Goal: Information Seeking & Learning: Learn about a topic

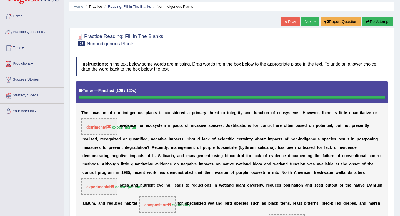
click at [306, 21] on link "Next »" at bounding box center [310, 21] width 18 height 9
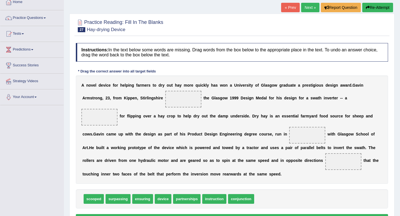
scroll to position [37, 0]
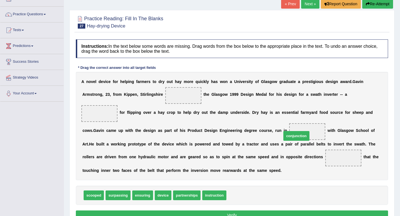
drag, startPoint x: 242, startPoint y: 197, endPoint x: 297, endPoint y: 137, distance: 81.7
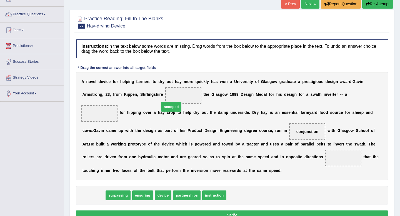
drag, startPoint x: 98, startPoint y: 194, endPoint x: 180, endPoint y: 94, distance: 129.2
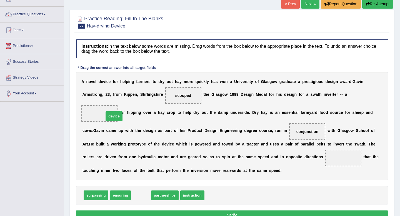
drag, startPoint x: 135, startPoint y: 193, endPoint x: 98, endPoint y: 116, distance: 86.1
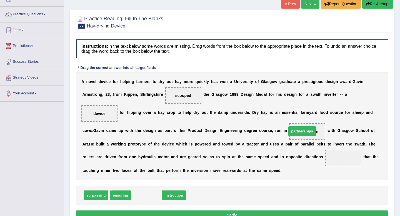
drag, startPoint x: 150, startPoint y: 197, endPoint x: 306, endPoint y: 133, distance: 168.3
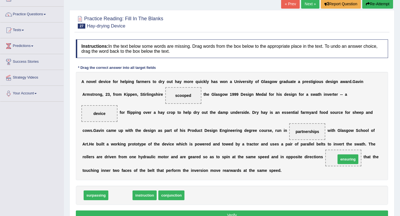
drag, startPoint x: 126, startPoint y: 196, endPoint x: 353, endPoint y: 159, distance: 230.2
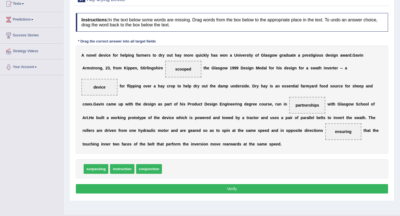
scroll to position [64, 0]
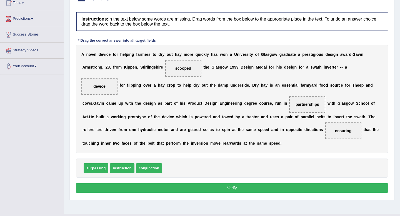
click at [201, 186] on button "Verify" at bounding box center [232, 187] width 312 height 9
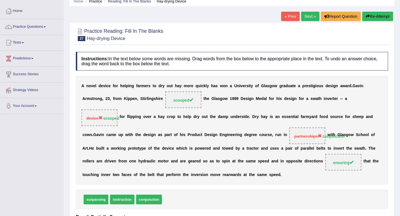
scroll to position [0, 0]
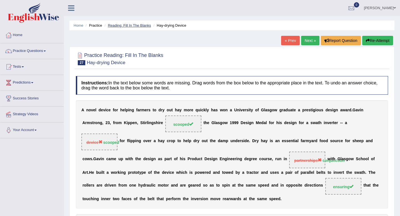
click at [138, 24] on link "Reading: Fill In The Blanks" at bounding box center [129, 25] width 43 height 4
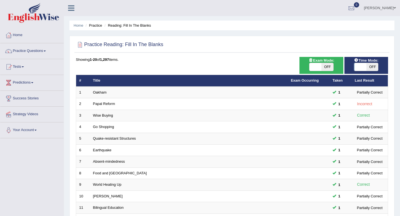
click at [369, 62] on span "Time Mode:" at bounding box center [365, 60] width 29 height 6
click at [369, 64] on span "OFF" at bounding box center [372, 67] width 12 height 8
checkbox input "true"
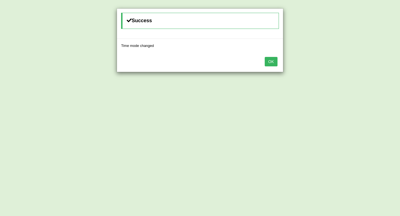
click at [275, 60] on button "OK" at bounding box center [270, 61] width 13 height 9
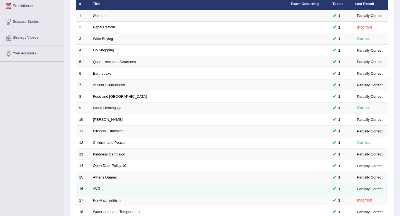
scroll to position [151, 0]
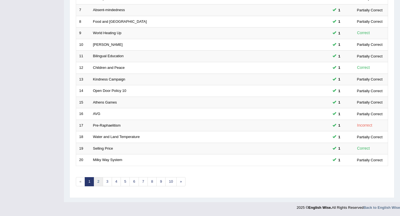
click at [100, 181] on link "2" at bounding box center [98, 181] width 9 height 9
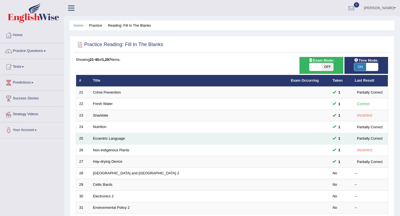
scroll to position [19, 0]
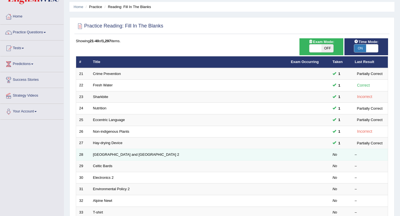
click at [106, 152] on td "[GEOGRAPHIC_DATA] and [GEOGRAPHIC_DATA] 2" at bounding box center [189, 155] width 198 height 12
click at [106, 155] on link "[GEOGRAPHIC_DATA] and [GEOGRAPHIC_DATA] 2" at bounding box center [136, 154] width 86 height 4
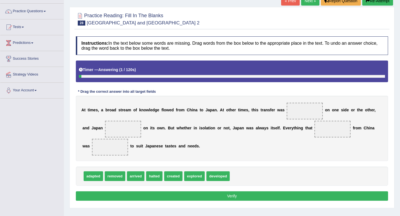
scroll to position [41, 0]
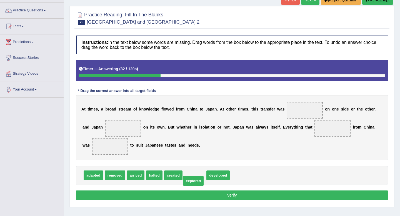
drag, startPoint x: 194, startPoint y: 175, endPoint x: 193, endPoint y: 180, distance: 5.7
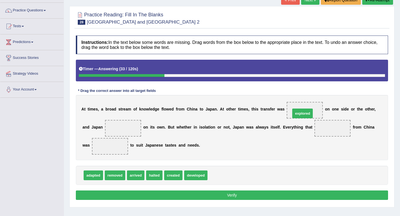
drag, startPoint x: 219, startPoint y: 176, endPoint x: 302, endPoint y: 113, distance: 104.5
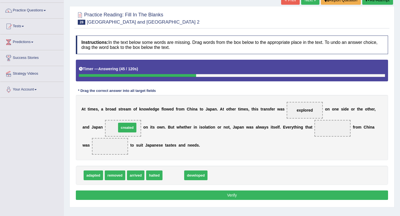
drag, startPoint x: 174, startPoint y: 176, endPoint x: 128, endPoint y: 128, distance: 66.5
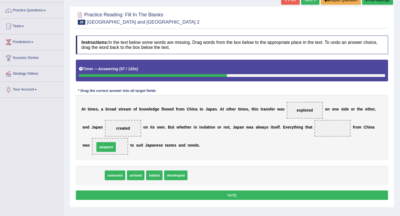
drag, startPoint x: 95, startPoint y: 176, endPoint x: 108, endPoint y: 146, distance: 32.5
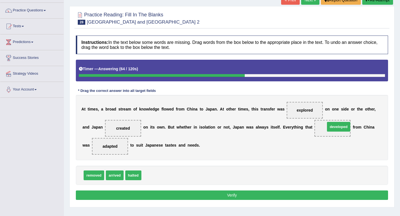
drag, startPoint x: 151, startPoint y: 175, endPoint x: 335, endPoint y: 127, distance: 190.4
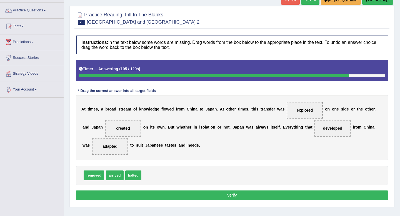
click at [277, 194] on button "Verify" at bounding box center [232, 194] width 312 height 9
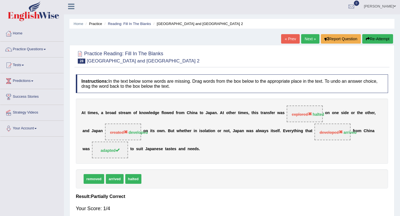
scroll to position [0, 0]
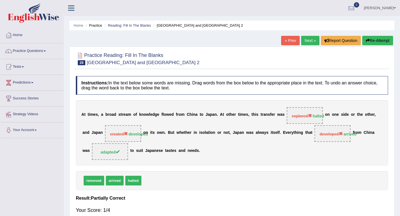
click at [309, 39] on link "Next »" at bounding box center [310, 40] width 18 height 9
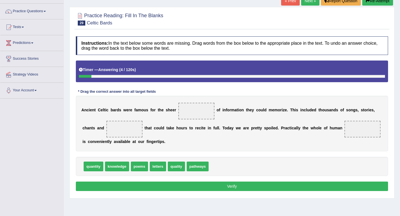
scroll to position [41, 0]
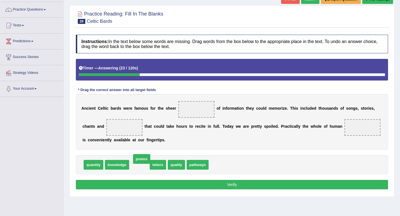
drag, startPoint x: 136, startPoint y: 166, endPoint x: 137, endPoint y: 163, distance: 3.7
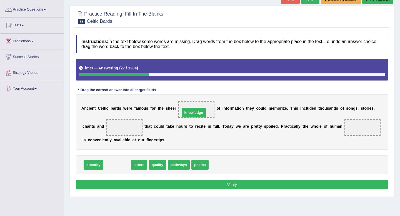
drag, startPoint x: 117, startPoint y: 167, endPoint x: 194, endPoint y: 113, distance: 94.1
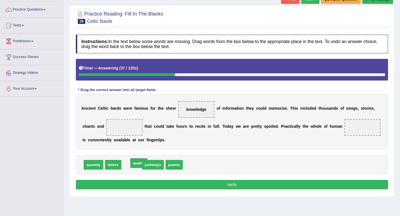
drag, startPoint x: 131, startPoint y: 165, endPoint x: 136, endPoint y: 163, distance: 4.9
drag, startPoint x: 99, startPoint y: 166, endPoint x: 204, endPoint y: 109, distance: 120.2
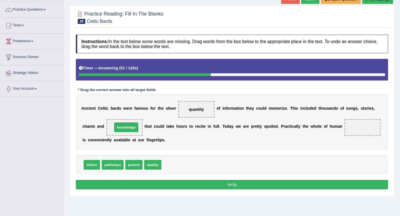
drag, startPoint x: 171, startPoint y: 168, endPoint x: 123, endPoint y: 130, distance: 62.0
drag, startPoint x: 123, startPoint y: 130, endPoint x: 176, endPoint y: 163, distance: 62.9
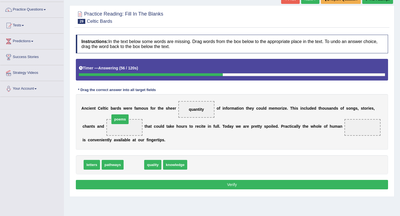
drag, startPoint x: 135, startPoint y: 164, endPoint x: 122, endPoint y: 118, distance: 47.6
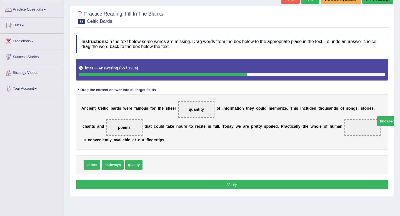
drag, startPoint x: 150, startPoint y: 165, endPoint x: 360, endPoint y: 123, distance: 214.2
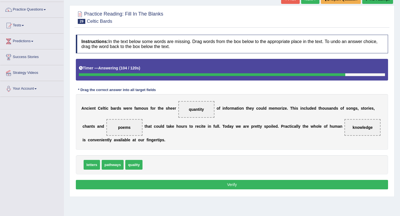
click at [182, 184] on button "Verify" at bounding box center [232, 184] width 312 height 9
